Goal: Find specific page/section: Find specific page/section

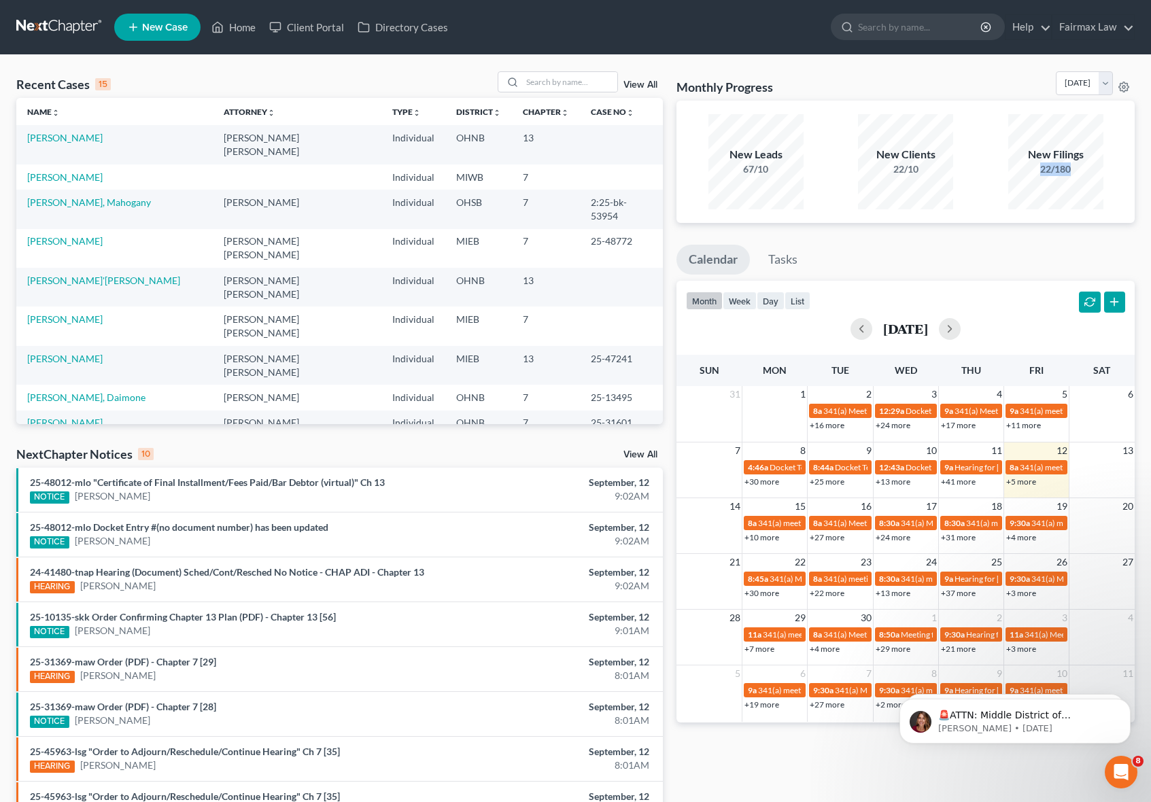
drag, startPoint x: 1032, startPoint y: 174, endPoint x: 1083, endPoint y: 170, distance: 51.2
click at [1083, 170] on div "22/180" at bounding box center [1055, 169] width 95 height 14
click at [1043, 179] on div "New Filings 22/180" at bounding box center [1055, 161] width 95 height 95
drag, startPoint x: 1054, startPoint y: 170, endPoint x: 1076, endPoint y: 169, distance: 22.4
click at [1076, 169] on div "22/180" at bounding box center [1055, 169] width 95 height 14
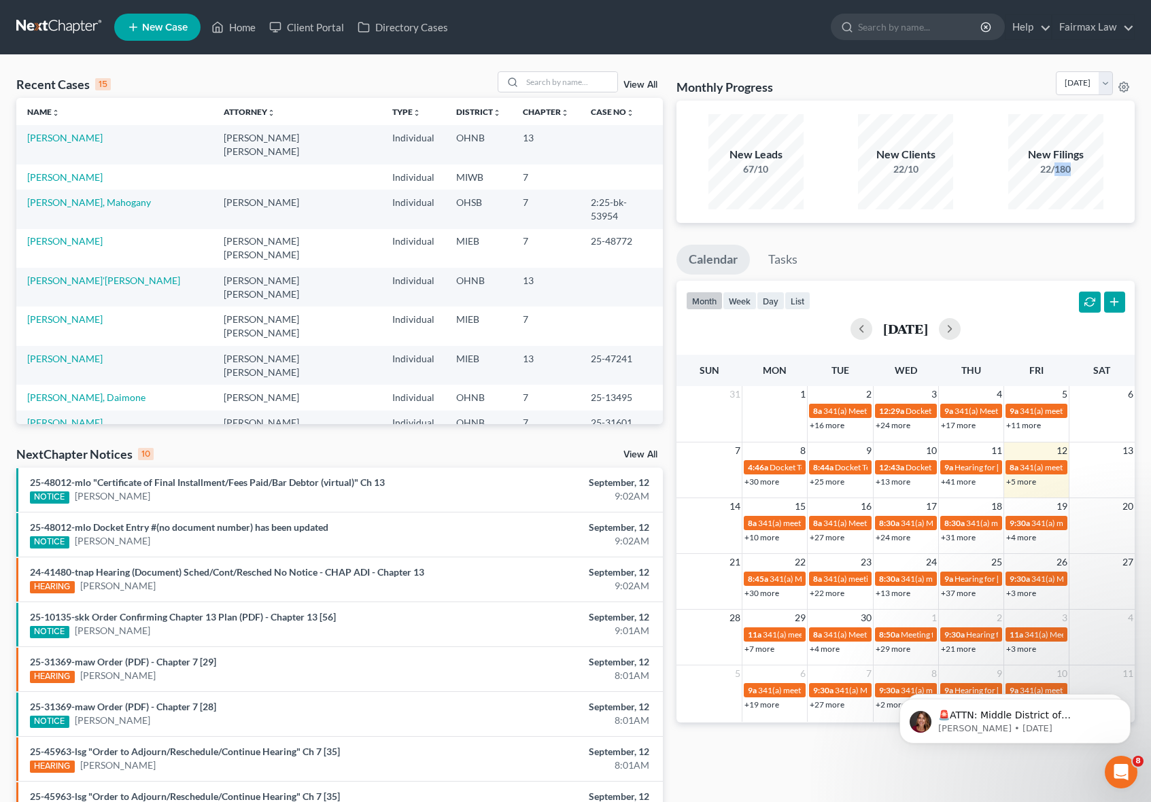
click at [1067, 175] on div "22/180" at bounding box center [1055, 169] width 95 height 14
drag, startPoint x: 1055, startPoint y: 170, endPoint x: 1088, endPoint y: 170, distance: 32.6
click at [1088, 170] on div "22/180" at bounding box center [1055, 169] width 95 height 14
click at [1055, 182] on div "New Filings 22/180" at bounding box center [1055, 161] width 95 height 95
drag, startPoint x: 1057, startPoint y: 171, endPoint x: 1078, endPoint y: 170, distance: 20.4
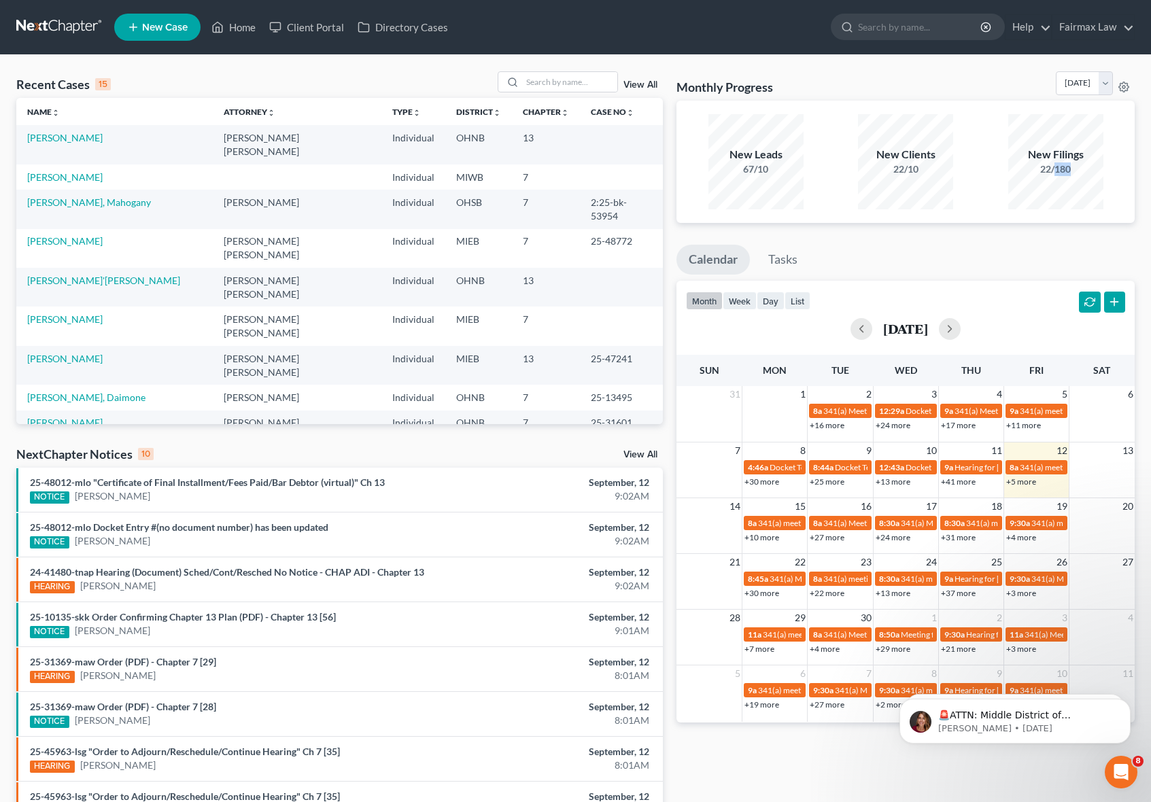
click at [1078, 170] on div "22/180" at bounding box center [1055, 169] width 95 height 14
click at [1077, 173] on div "22/180" at bounding box center [1055, 169] width 95 height 14
drag, startPoint x: 1076, startPoint y: 171, endPoint x: 1053, endPoint y: 172, distance: 22.5
click at [1053, 172] on div "22/180" at bounding box center [1055, 169] width 95 height 14
click at [1053, 173] on div "22/180" at bounding box center [1055, 169] width 95 height 14
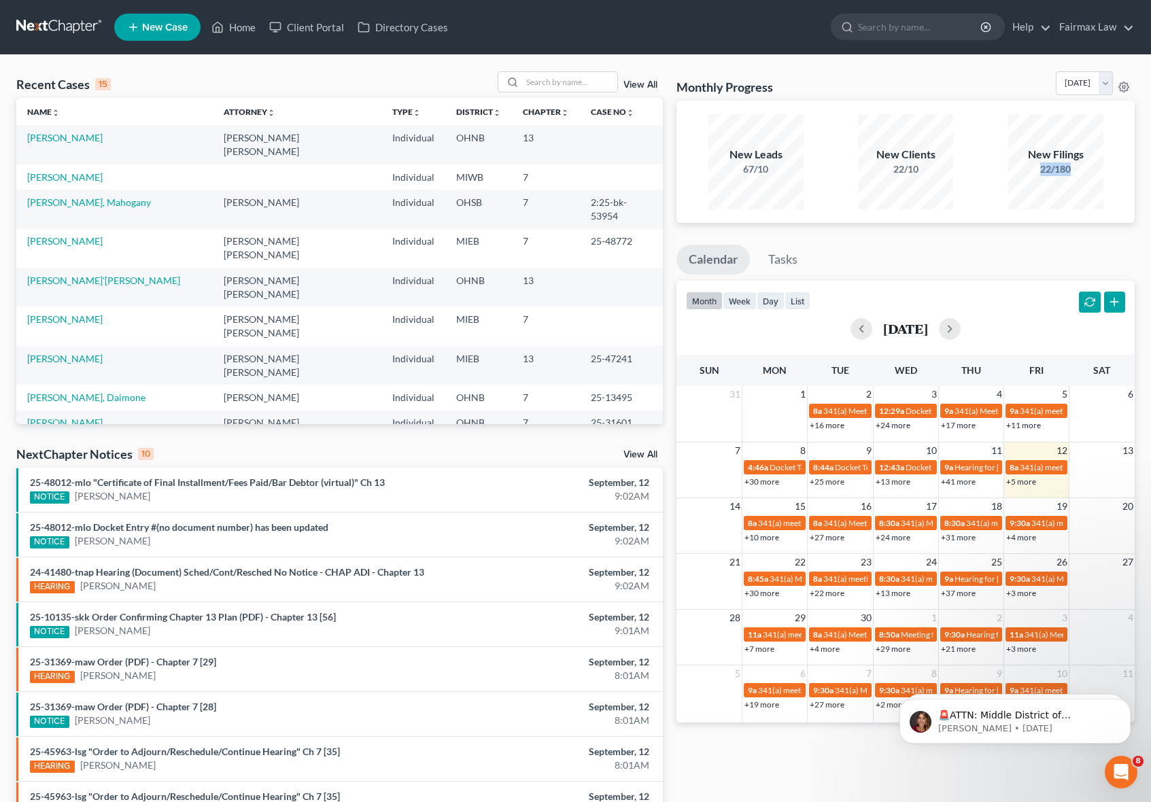
drag, startPoint x: 1079, startPoint y: 168, endPoint x: 1040, endPoint y: 169, distance: 38.8
click at [1040, 169] on div "22/180" at bounding box center [1055, 169] width 95 height 14
click at [1072, 171] on div "22/180" at bounding box center [1055, 169] width 95 height 14
drag, startPoint x: 1072, startPoint y: 170, endPoint x: 1046, endPoint y: 168, distance: 25.2
click at [1046, 168] on div "22/180" at bounding box center [1055, 169] width 95 height 14
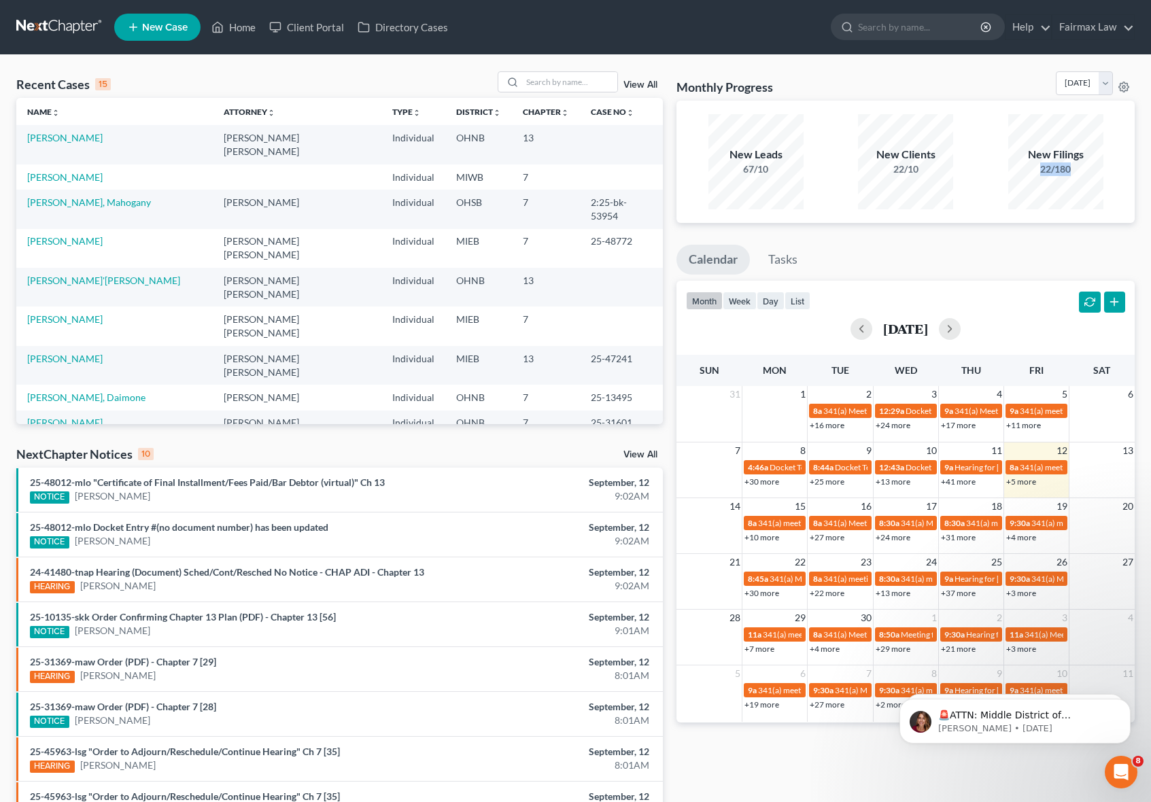
click at [1076, 175] on div "22/180" at bounding box center [1055, 169] width 95 height 14
drag, startPoint x: 1082, startPoint y: 171, endPoint x: 1057, endPoint y: 171, distance: 25.8
click at [1057, 171] on div "22/180" at bounding box center [1055, 169] width 95 height 14
click at [1048, 177] on div "New Filings 22/180" at bounding box center [1055, 161] width 95 height 95
drag, startPoint x: 1055, startPoint y: 173, endPoint x: 1080, endPoint y: 169, distance: 26.3
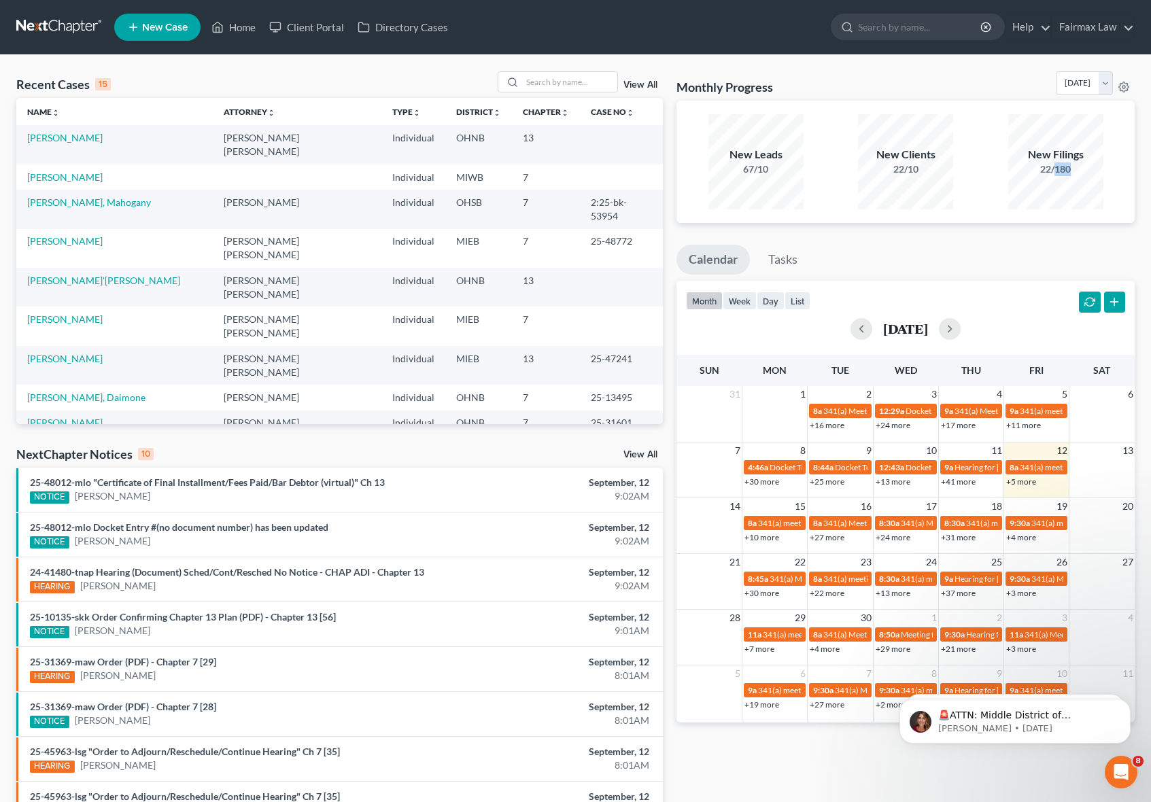
click at [1080, 169] on div "22/180" at bounding box center [1055, 169] width 95 height 14
drag, startPoint x: 1057, startPoint y: 173, endPoint x: 1075, endPoint y: 171, distance: 17.9
click at [1075, 171] on div "22/180" at bounding box center [1055, 169] width 95 height 14
drag, startPoint x: 1052, startPoint y: 170, endPoint x: 1027, endPoint y: 171, distance: 25.8
click at [1027, 171] on div "22/180" at bounding box center [1055, 169] width 95 height 14
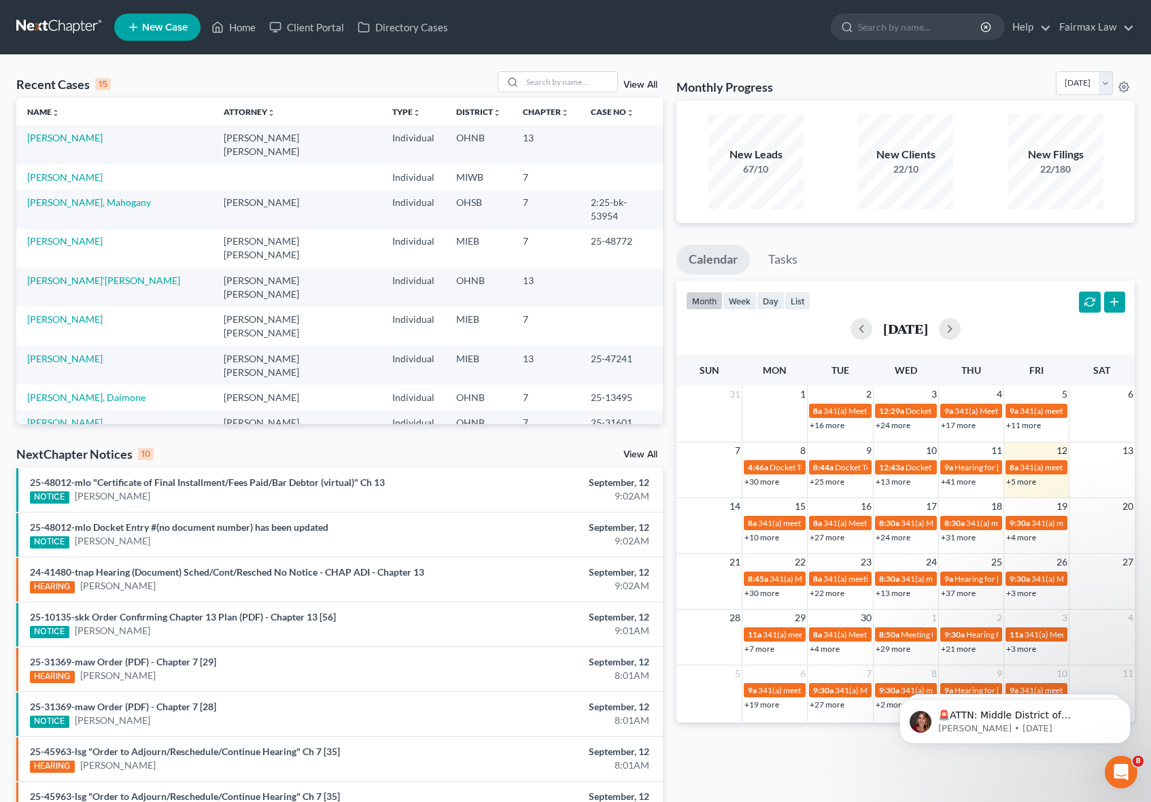
click at [1040, 195] on div "New Filings 22/180" at bounding box center [1055, 161] width 95 height 95
drag, startPoint x: 1057, startPoint y: 170, endPoint x: 1025, endPoint y: 170, distance: 31.3
click at [1025, 170] on div "22/180" at bounding box center [1055, 169] width 95 height 14
click at [1043, 188] on div "New Filings 22/180" at bounding box center [1055, 161] width 95 height 95
drag, startPoint x: 1042, startPoint y: 174, endPoint x: 1065, endPoint y: 171, distance: 24.0
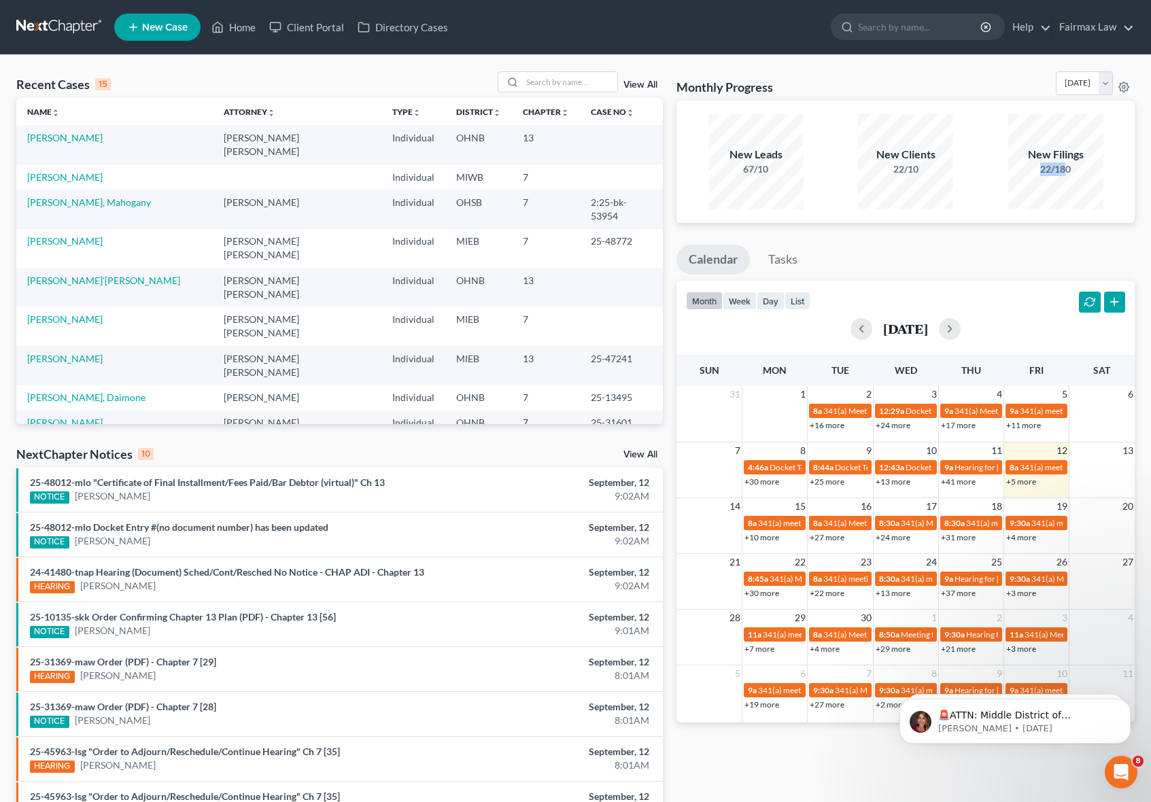
click at [1065, 171] on div "22/180" at bounding box center [1055, 169] width 95 height 14
click at [1075, 176] on div "New Filings 22/180" at bounding box center [1055, 161] width 95 height 95
drag, startPoint x: 1070, startPoint y: 170, endPoint x: 1055, endPoint y: 167, distance: 15.9
click at [1055, 167] on div "22/180" at bounding box center [1055, 169] width 95 height 14
click at [1060, 174] on div "22/180" at bounding box center [1055, 169] width 95 height 14
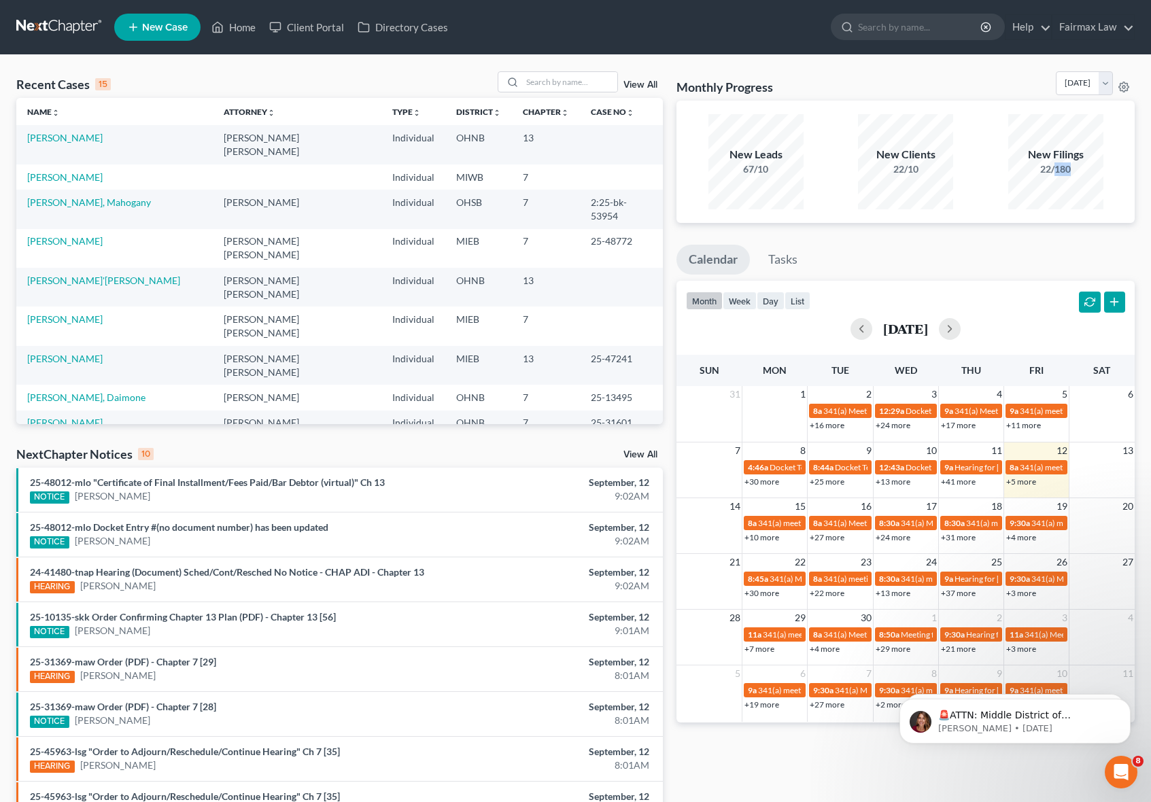
drag, startPoint x: 1055, startPoint y: 169, endPoint x: 1079, endPoint y: 169, distance: 24.5
click at [1079, 169] on div "22/180" at bounding box center [1055, 169] width 95 height 14
click at [1065, 185] on div "New Filings 22/180" at bounding box center [1055, 161] width 95 height 95
drag, startPoint x: 1075, startPoint y: 170, endPoint x: 1054, endPoint y: 171, distance: 21.1
click at [1054, 171] on div "22/180" at bounding box center [1055, 169] width 95 height 14
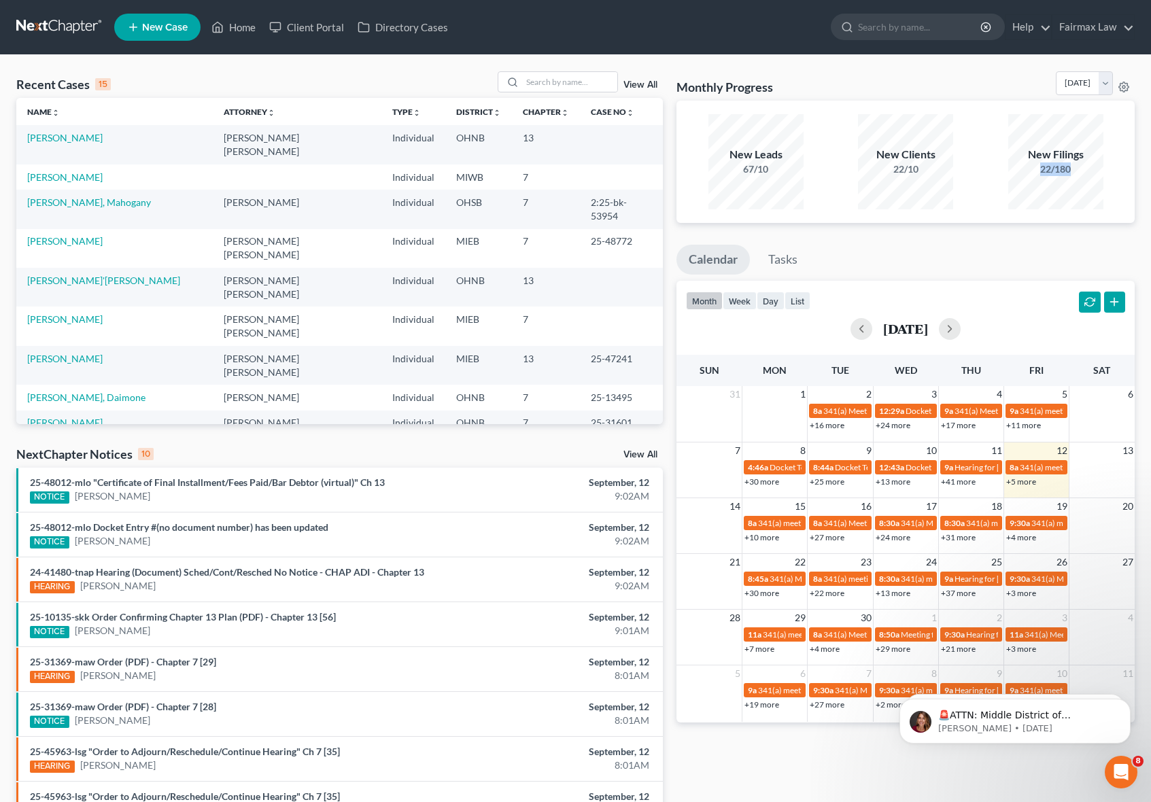
drag, startPoint x: 1073, startPoint y: 170, endPoint x: 1036, endPoint y: 168, distance: 36.8
click at [1036, 168] on div "22/180" at bounding box center [1055, 169] width 95 height 14
click at [1084, 175] on div "22/180" at bounding box center [1055, 169] width 95 height 14
drag, startPoint x: 1072, startPoint y: 168, endPoint x: 1055, endPoint y: 168, distance: 17.0
click at [1055, 168] on div "22/180" at bounding box center [1055, 169] width 95 height 14
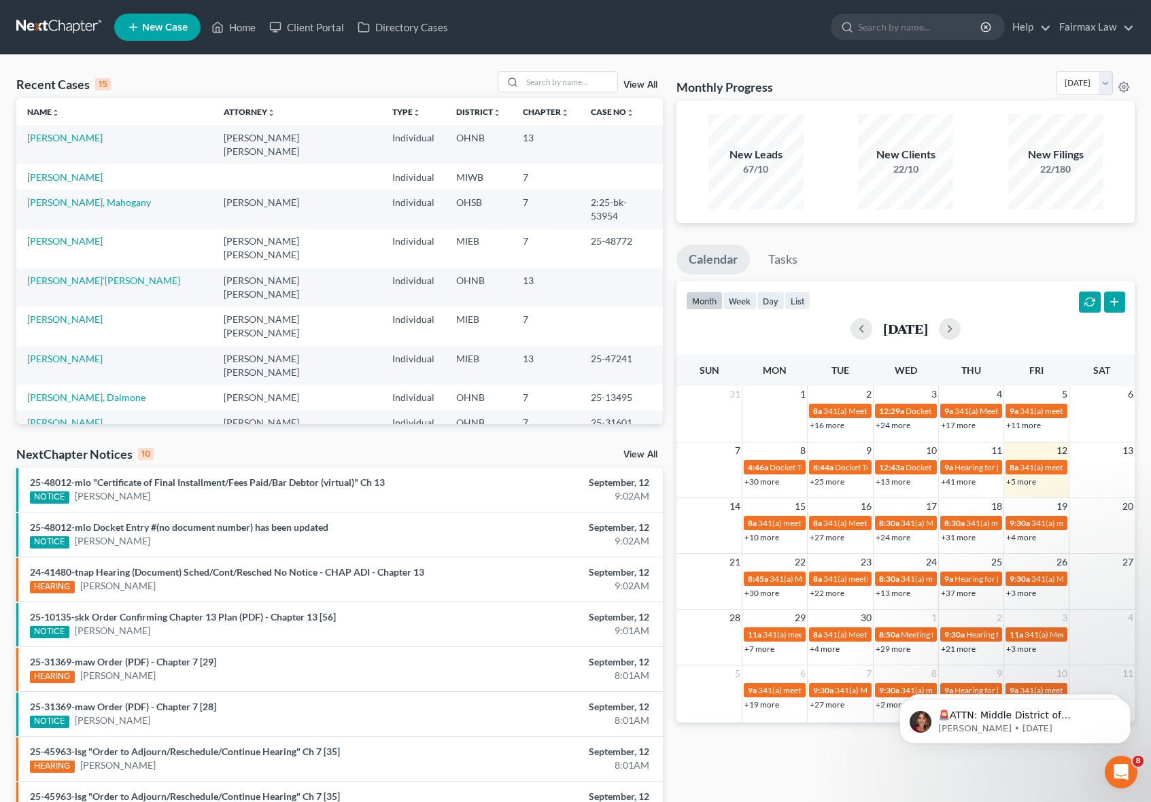
click at [966, 174] on div "New Clients 22/10" at bounding box center [906, 161] width 137 height 95
drag, startPoint x: 959, startPoint y: 184, endPoint x: 757, endPoint y: 173, distance: 201.5
click at [758, 172] on div "New Leads 67/10 New Clients 22/10 New Filings 22/180" at bounding box center [906, 162] width 450 height 101
drag, startPoint x: 1080, startPoint y: 173, endPoint x: 1053, endPoint y: 167, distance: 28.0
click at [1053, 167] on div "22/180" at bounding box center [1055, 169] width 95 height 14
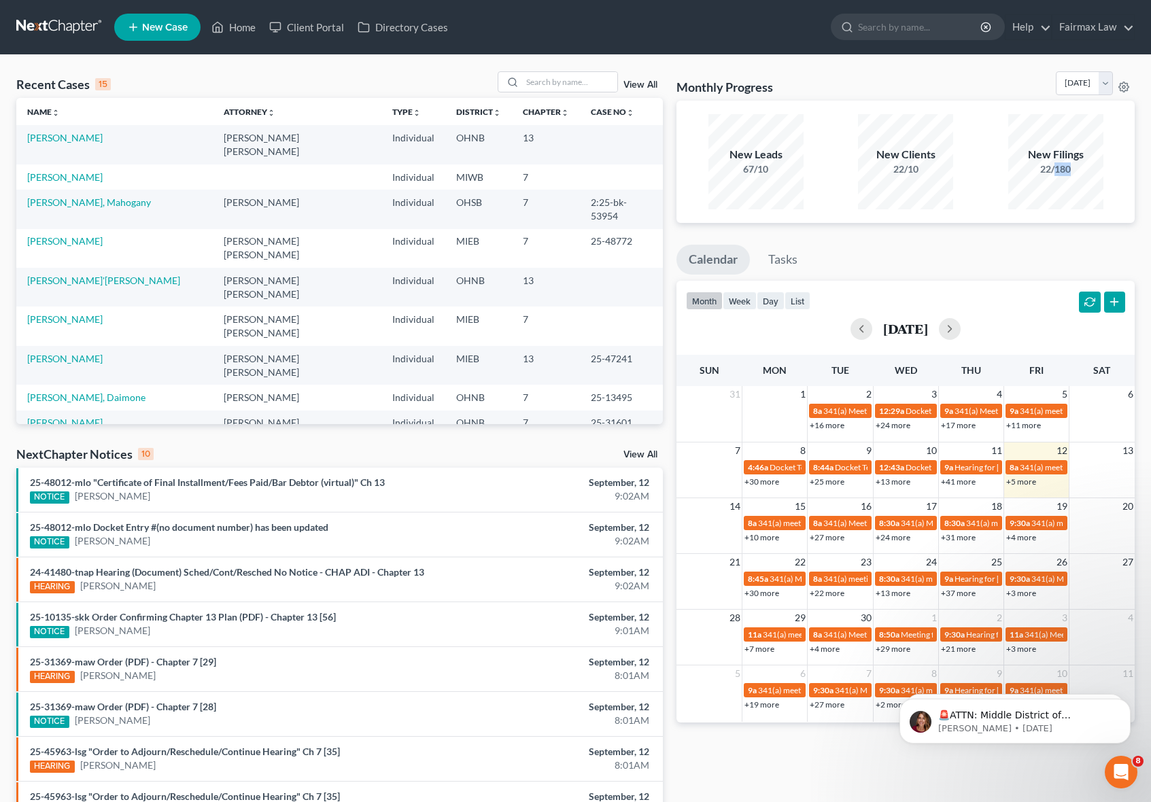
click at [1061, 172] on div "22/180" at bounding box center [1055, 169] width 95 height 14
drag, startPoint x: 1075, startPoint y: 171, endPoint x: 1055, endPoint y: 169, distance: 20.5
click at [1055, 169] on div "22/180" at bounding box center [1055, 169] width 95 height 14
click at [1072, 172] on div "22/180" at bounding box center [1055, 169] width 95 height 14
